Goal: Task Accomplishment & Management: Use online tool/utility

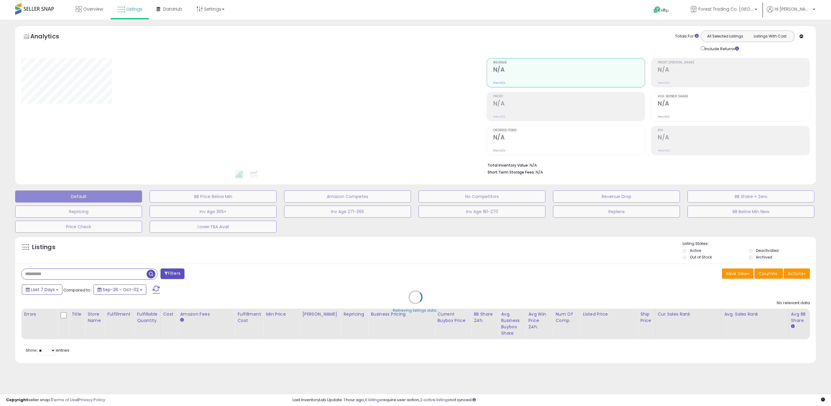
type input "**********"
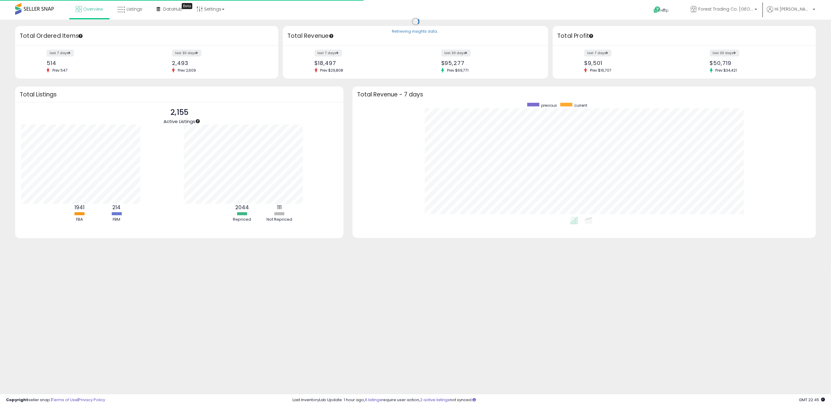
scroll to position [61, 160]
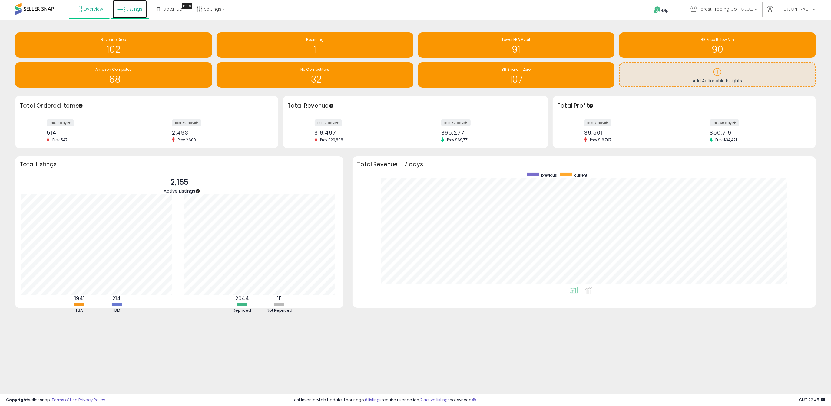
click at [121, 10] on icon at bounding box center [121, 10] width 8 height 8
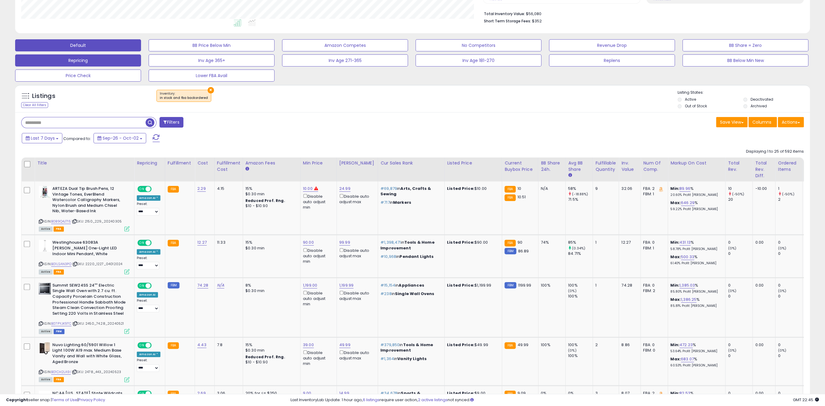
scroll to position [124, 462]
click at [123, 55] on button "Repricing" at bounding box center [78, 60] width 126 height 12
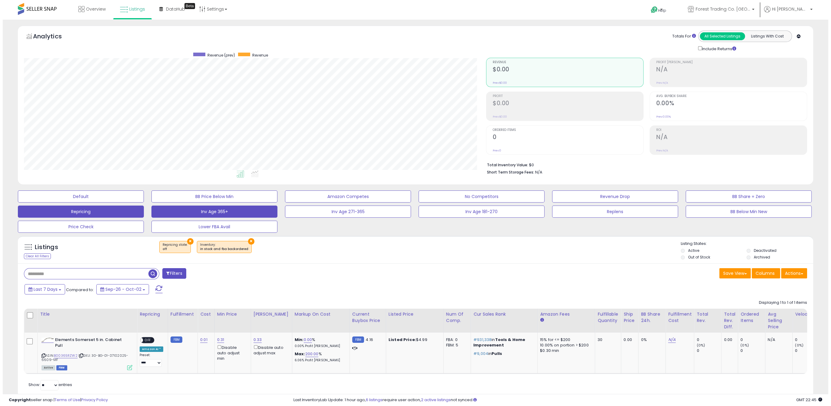
scroll to position [124, 462]
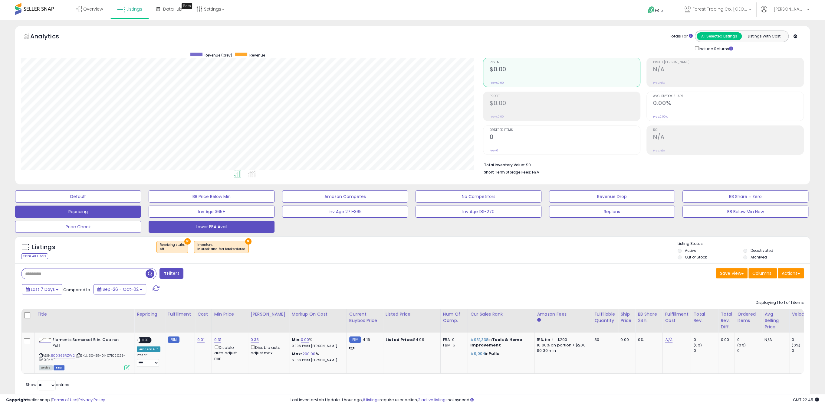
click at [197, 223] on button "Lower FBA Avail" at bounding box center [212, 227] width 126 height 12
